Goal: Information Seeking & Learning: Learn about a topic

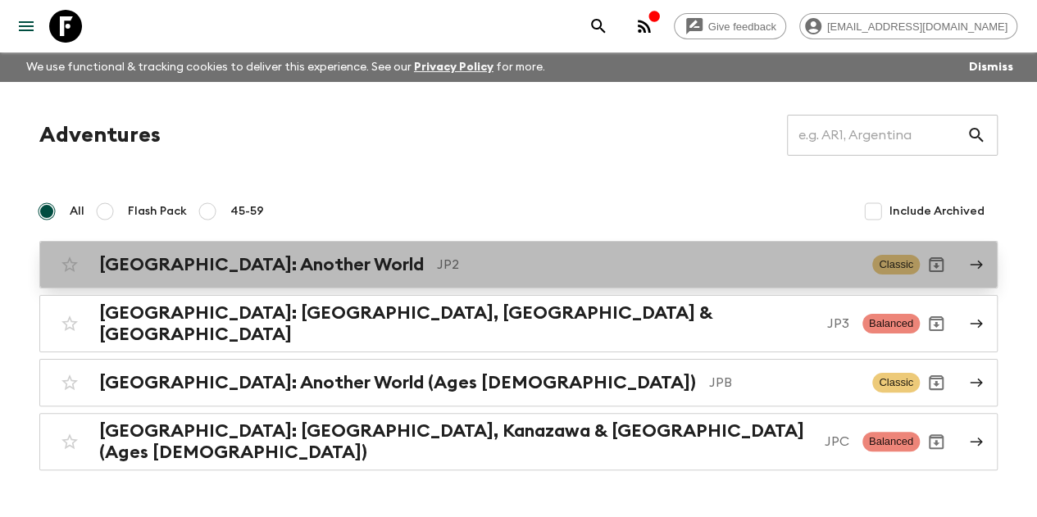
click at [208, 268] on h2 "[GEOGRAPHIC_DATA]: Another World" at bounding box center [261, 264] width 325 height 21
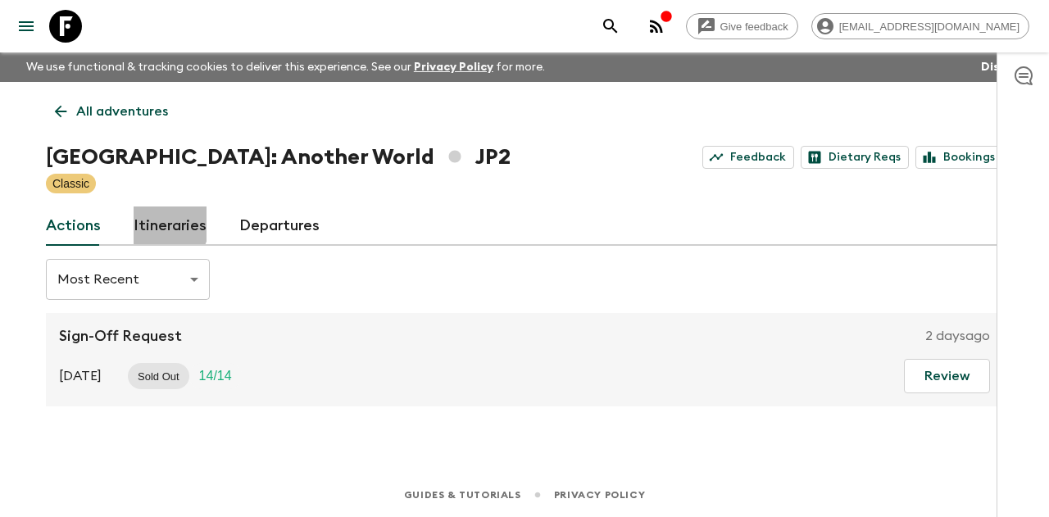
click at [146, 221] on link "Itineraries" at bounding box center [170, 226] width 73 height 39
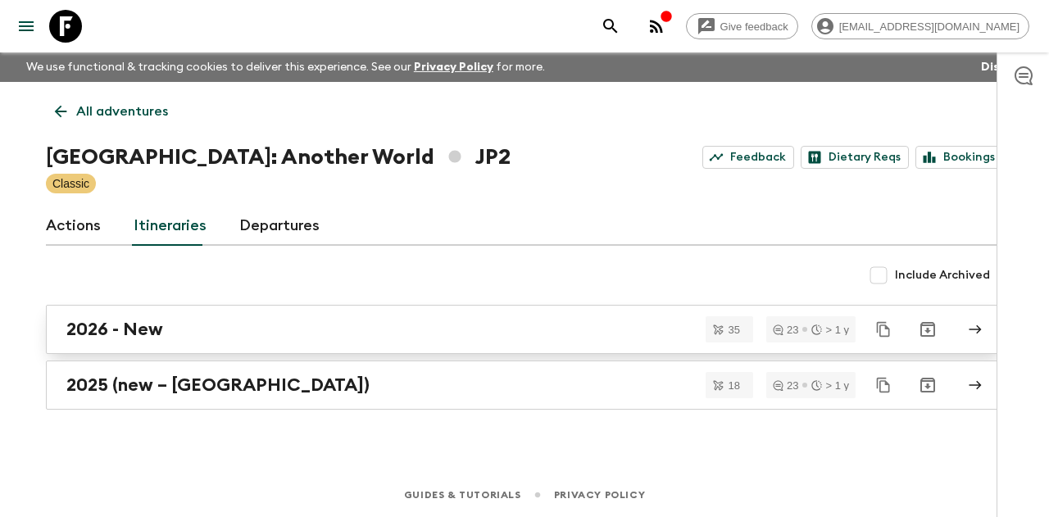
click at [196, 339] on div "2026 - New" at bounding box center [508, 329] width 885 height 21
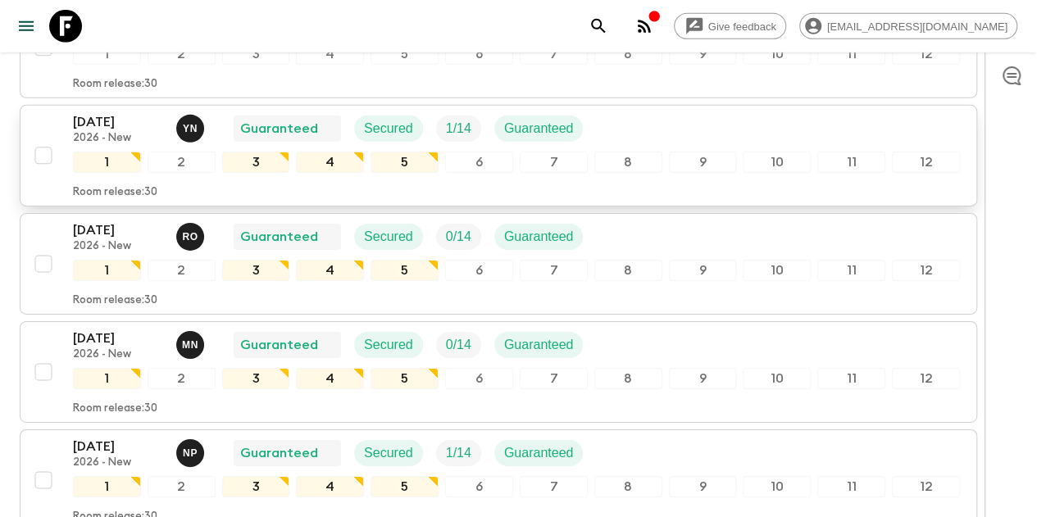
scroll to position [2623, 0]
